Goal: Information Seeking & Learning: Learn about a topic

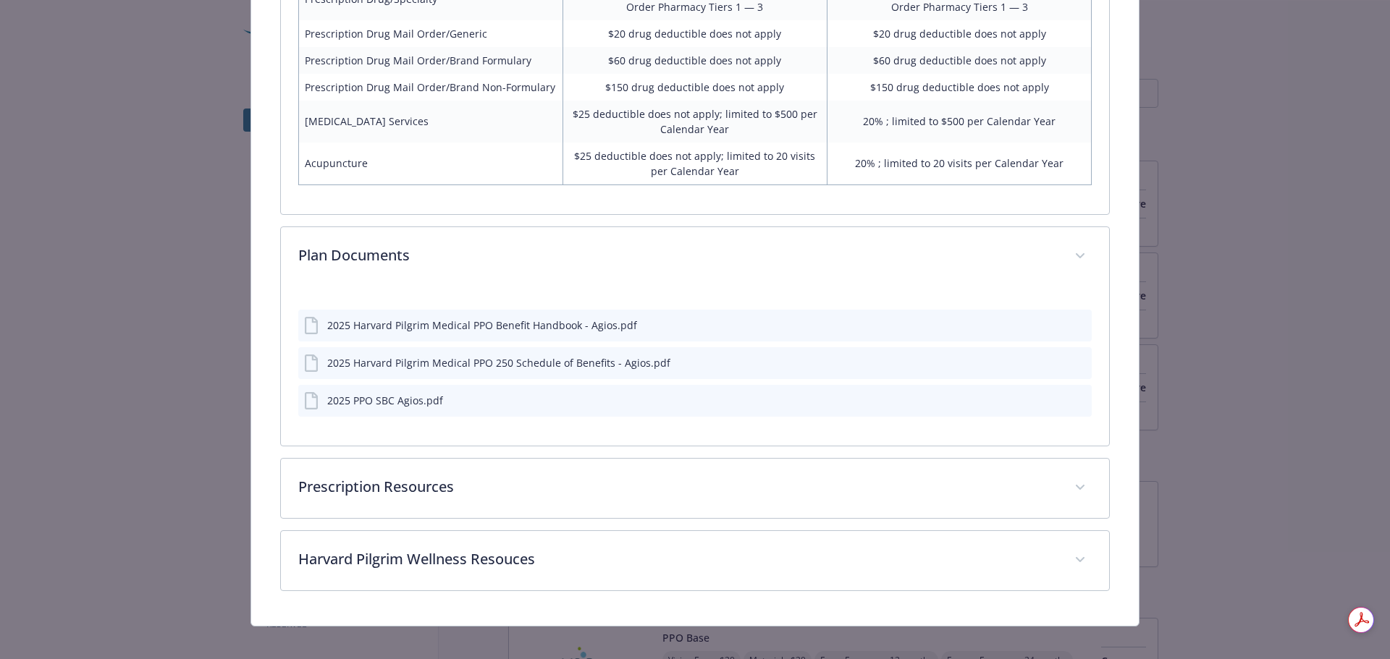
scroll to position [1307, 0]
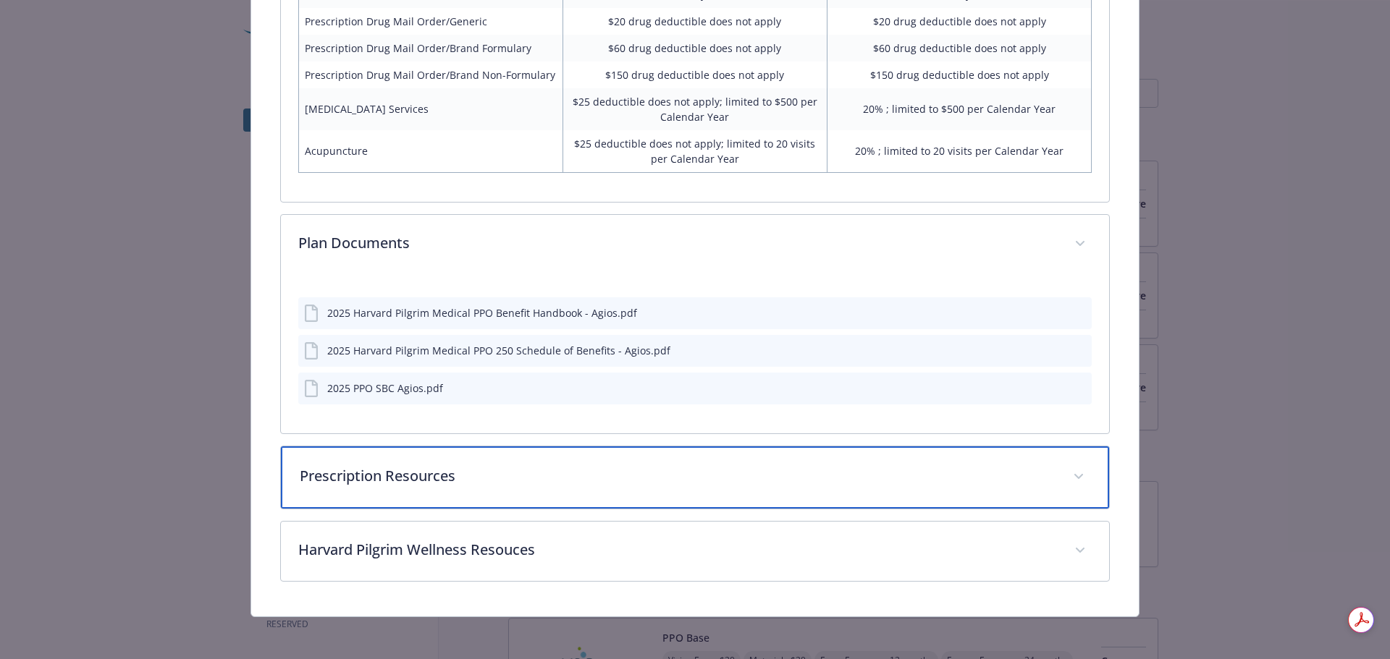
click at [654, 476] on p "Prescription Resources" at bounding box center [678, 476] width 756 height 22
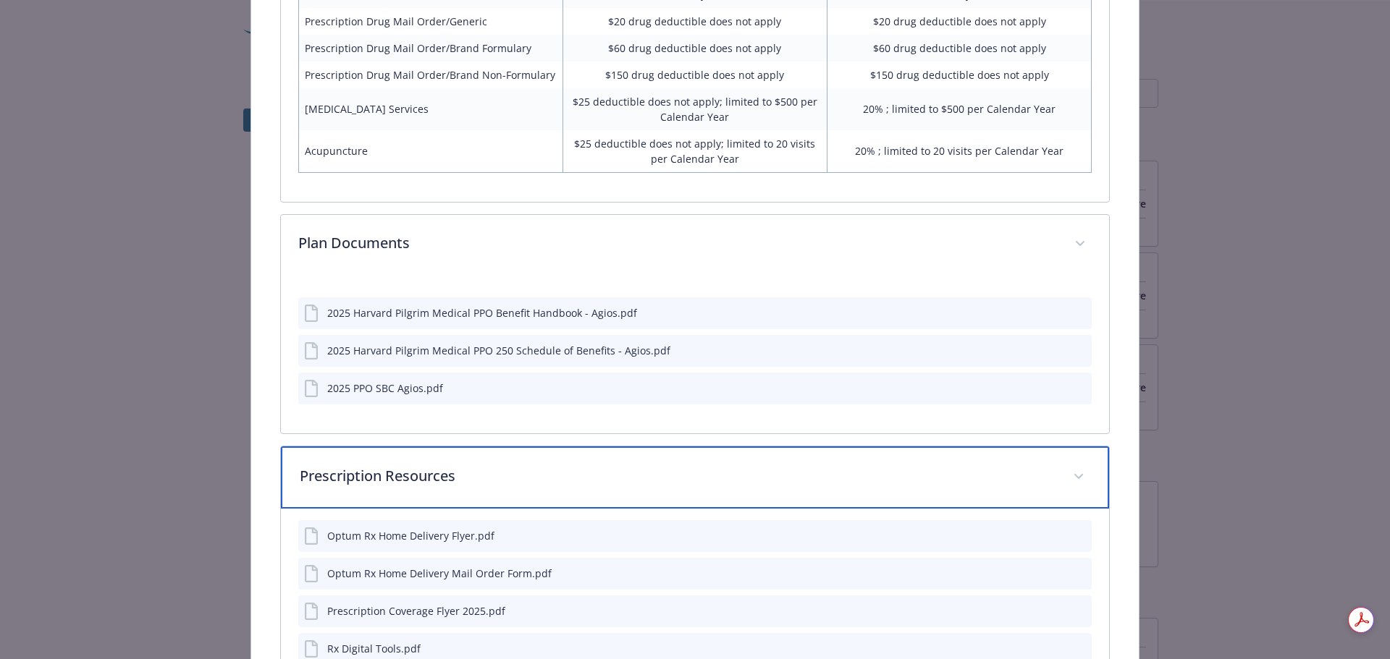
click at [654, 476] on p "Prescription Resources" at bounding box center [678, 476] width 756 height 22
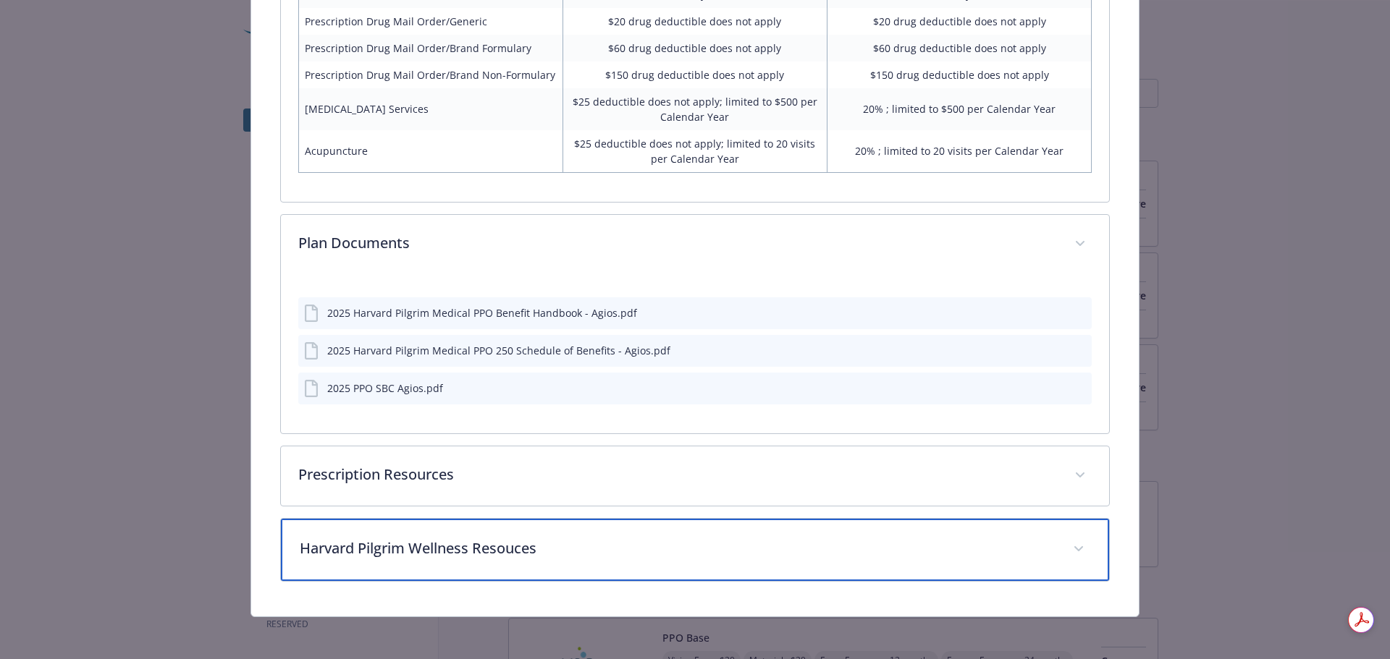
click at [549, 554] on p "Harvard Pilgrim Wellness Resouces" at bounding box center [678, 549] width 756 height 22
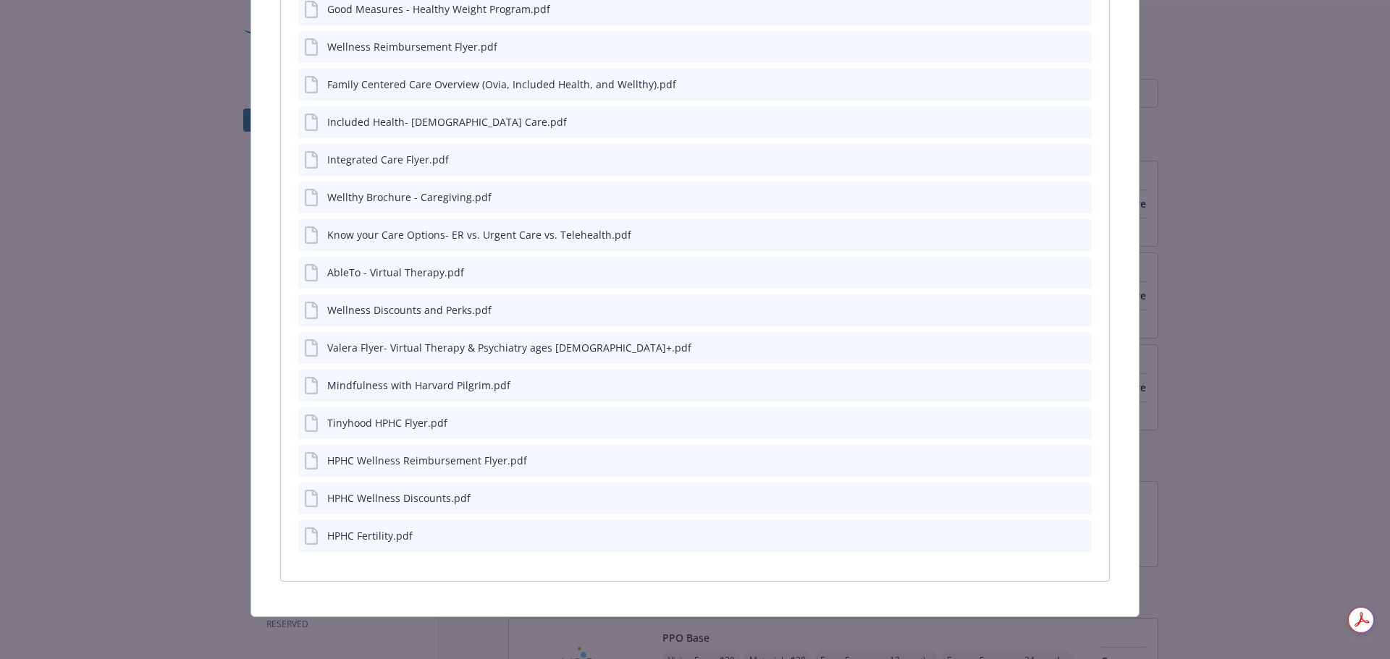
scroll to position [2060, 0]
